Goal: Find specific page/section: Find specific page/section

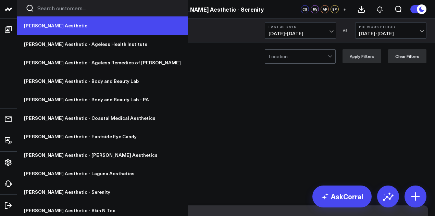
click at [53, 28] on link "[PERSON_NAME] Aesthetic" at bounding box center [102, 25] width 171 height 18
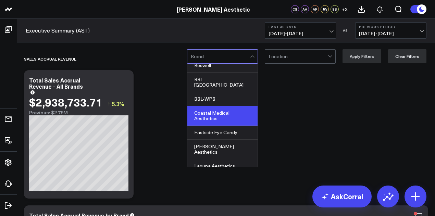
scroll to position [25, 0]
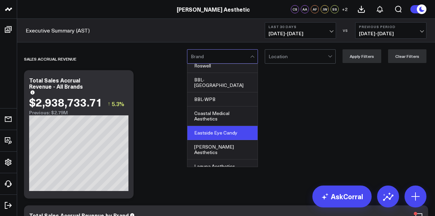
click at [230, 126] on div "Eastside Eye Candy" at bounding box center [222, 133] width 70 height 14
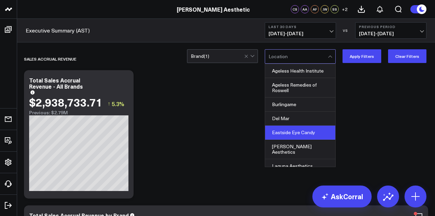
click at [304, 130] on div "Eastside Eye Candy" at bounding box center [300, 133] width 70 height 14
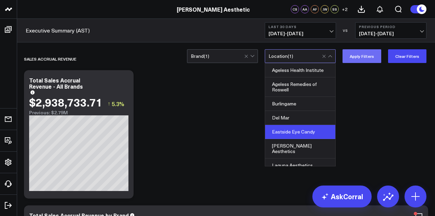
click at [371, 57] on button "Apply Filters" at bounding box center [362, 56] width 39 height 14
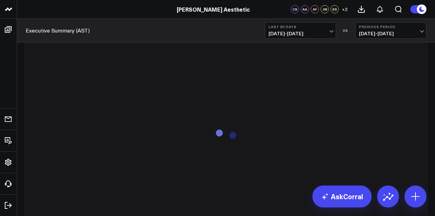
scroll to position [3320, 0]
